Goal: Check status: Check status

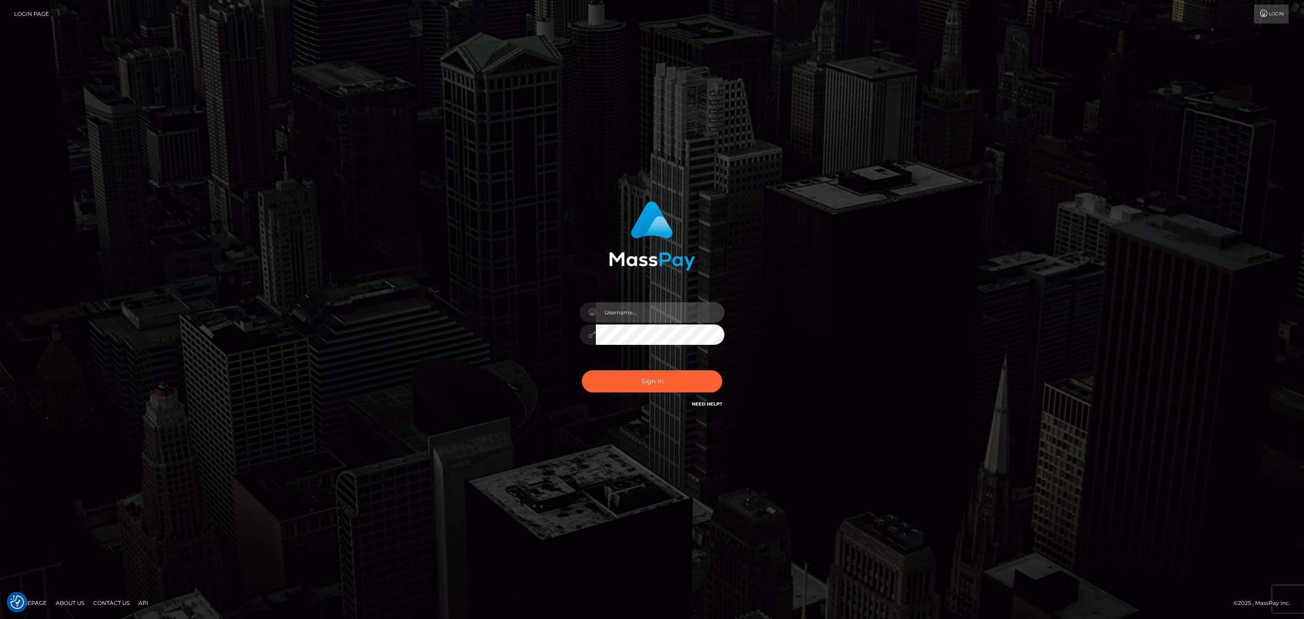
type input "sean.ace"
click at [647, 321] on input "sean.ace" at bounding box center [660, 312] width 129 height 20
drag, startPoint x: 578, startPoint y: 356, endPoint x: 604, endPoint y: 369, distance: 28.8
click at [578, 356] on div "sean.ace" at bounding box center [652, 329] width 158 height 69
click at [613, 377] on button "Sign in" at bounding box center [652, 381] width 140 height 22
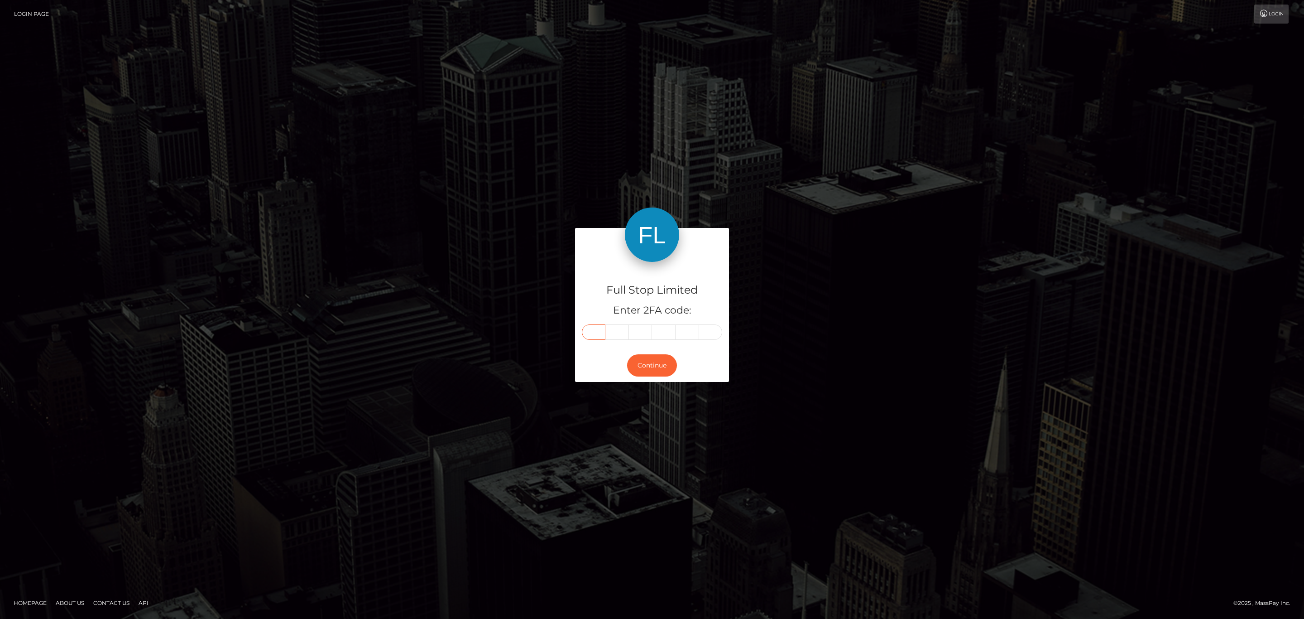
click at [602, 332] on input "text" at bounding box center [594, 331] width 24 height 15
paste input "4"
type input "4"
type input "1"
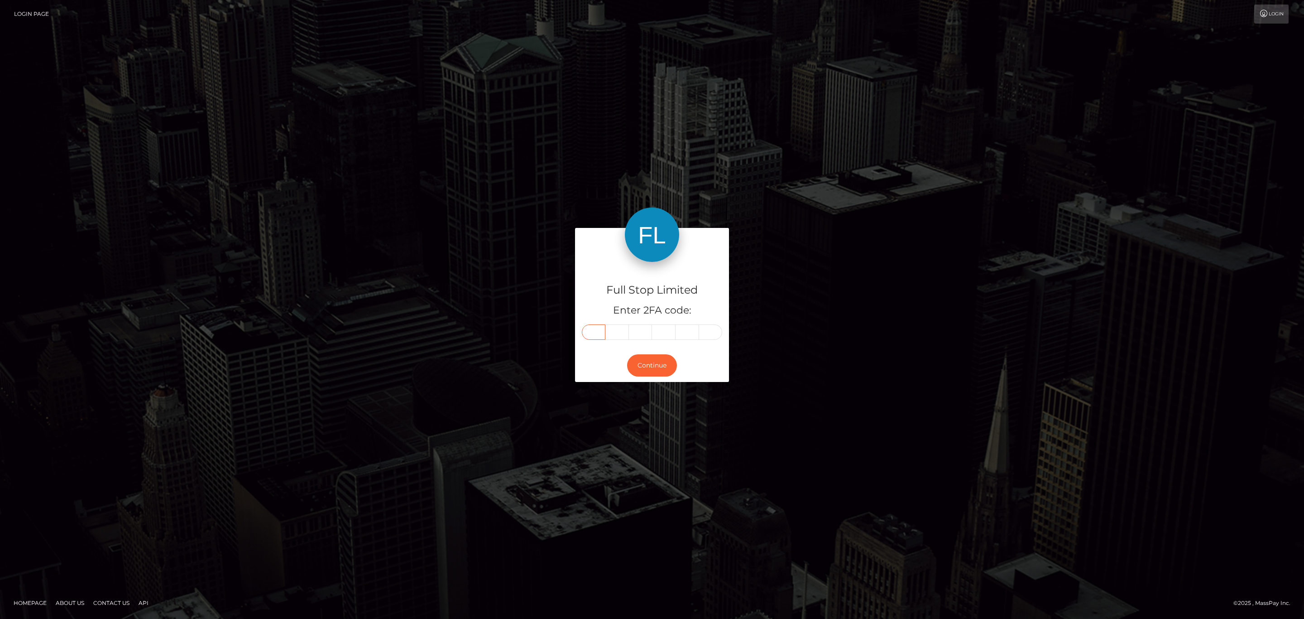
type input "6"
type input "1"
type input "3"
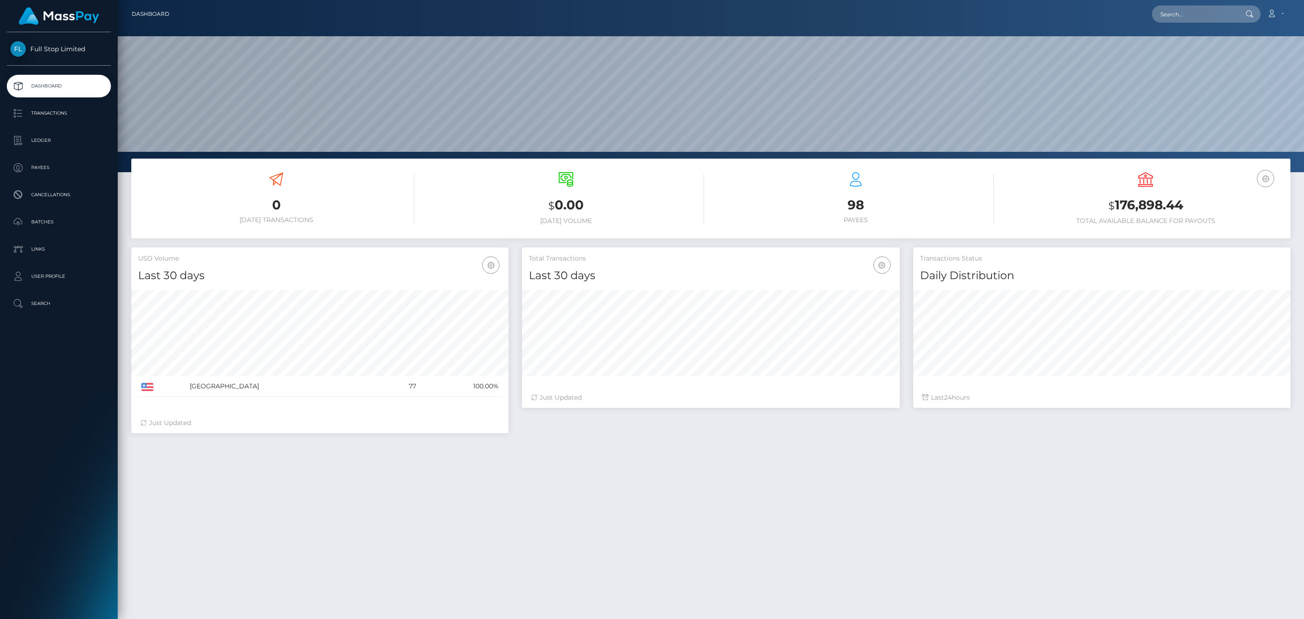
scroll to position [160, 377]
click at [75, 125] on ul "Dashboard Transactions Ledger Payees Cancellations Batches Links User Profile" at bounding box center [59, 195] width 118 height 240
click at [79, 112] on p "Transactions" at bounding box center [58, 113] width 97 height 14
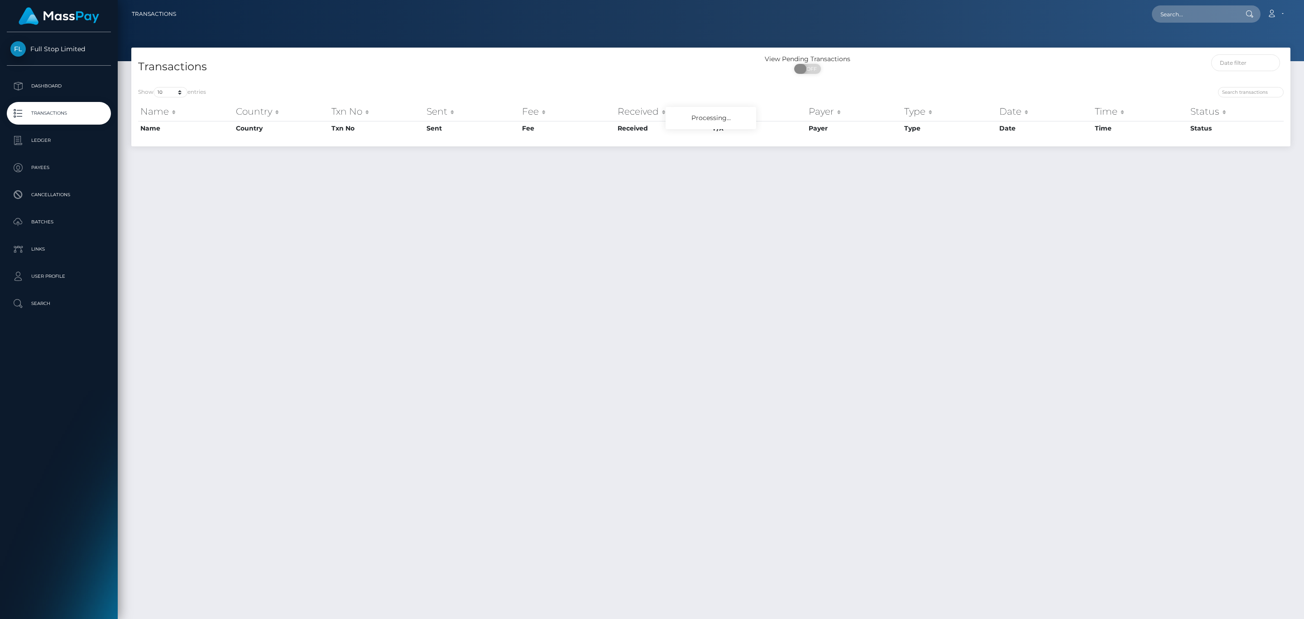
click at [808, 69] on span "OFF" at bounding box center [810, 69] width 23 height 10
checkbox input "true"
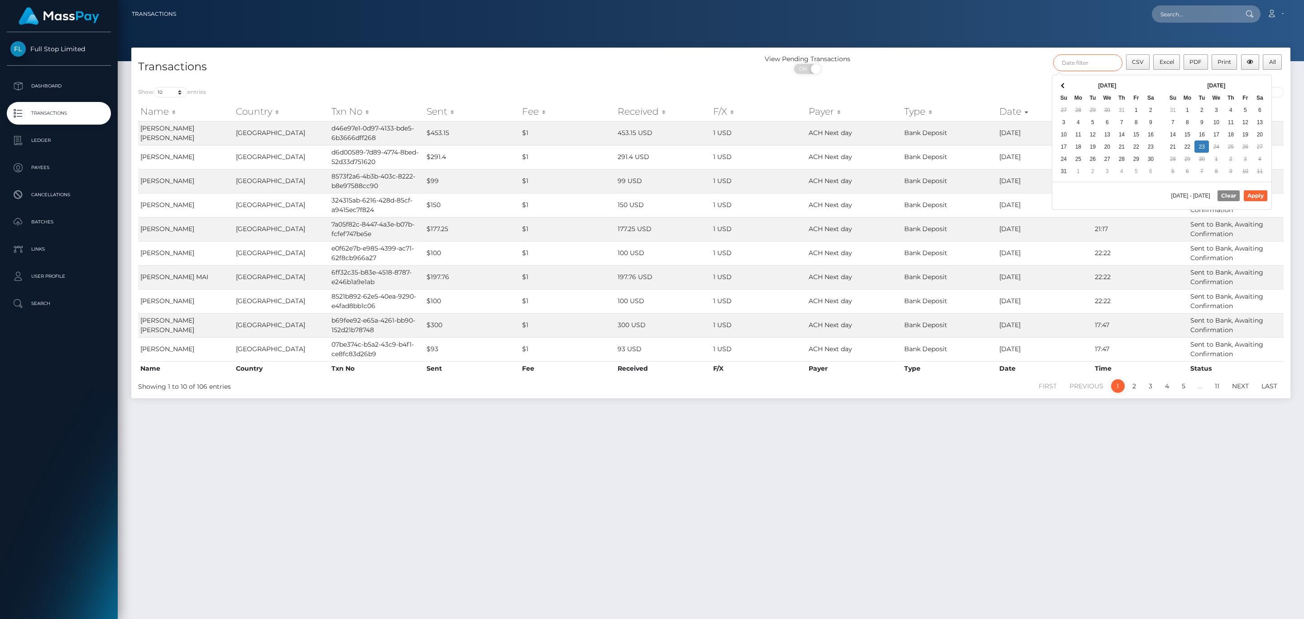
click at [1097, 64] on input "text" at bounding box center [1087, 62] width 69 height 17
click at [1243, 77] on div "[DATE] Su Mo Tu We Th Fr Sa 31 1 2 3 4 5 6 7 8 9 10 11 12 13 14 15 16 17 18 19 …" at bounding box center [1217, 128] width 110 height 106
click at [1067, 85] on th at bounding box center [1063, 85] width 14 height 12
click at [1263, 88] on th at bounding box center [1259, 85] width 14 height 12
click at [1256, 198] on button "Apply" at bounding box center [1256, 195] width 24 height 11
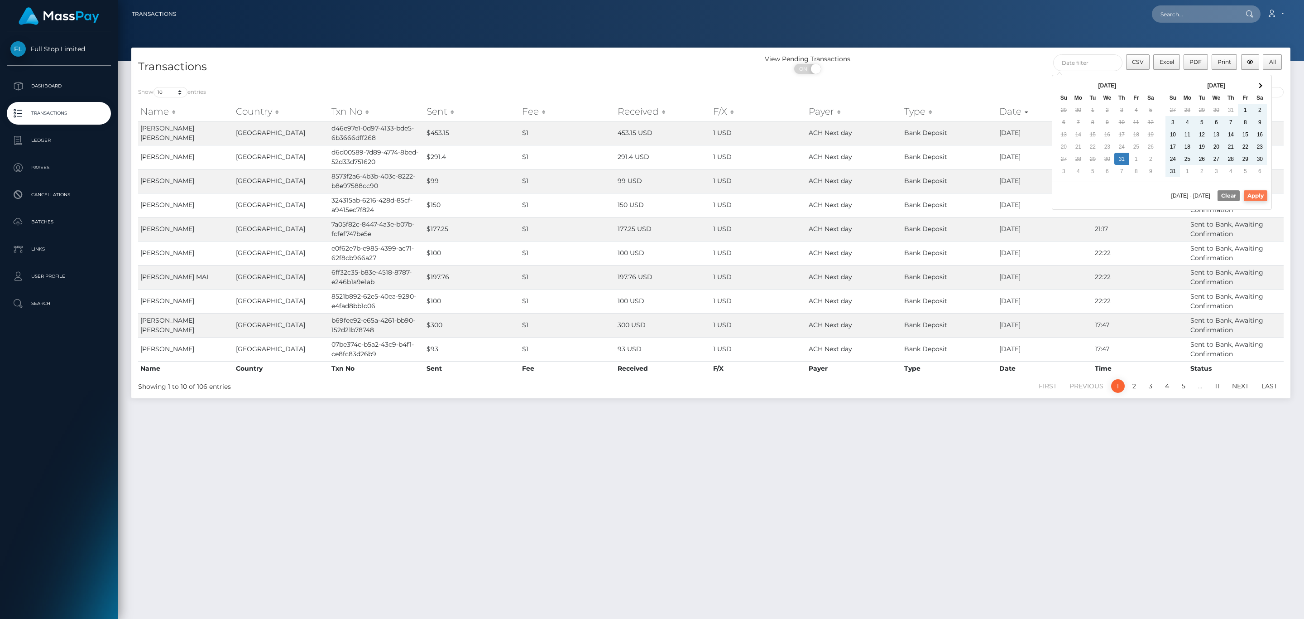
type input "07/31/2025 - 09/23/2025"
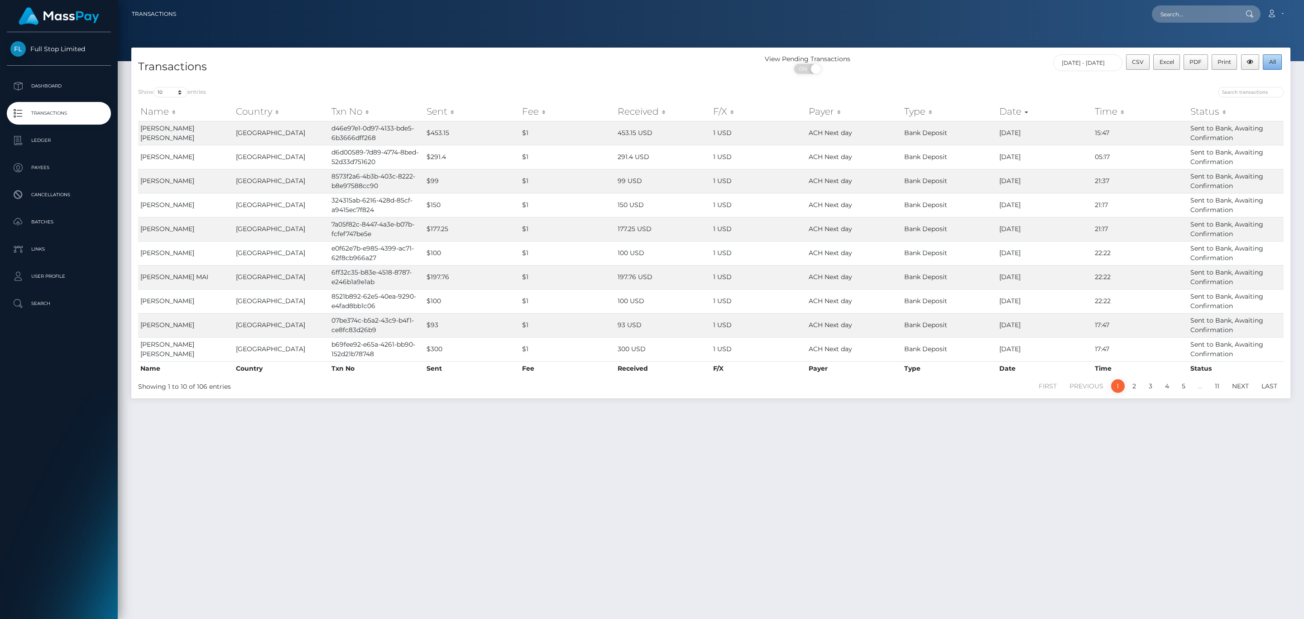
click at [1269, 64] on span "All" at bounding box center [1272, 61] width 7 height 7
